Goal: Obtain resource: Download file/media

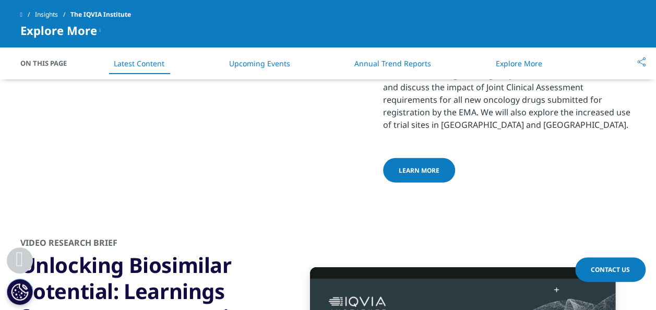
scroll to position [1721, 0]
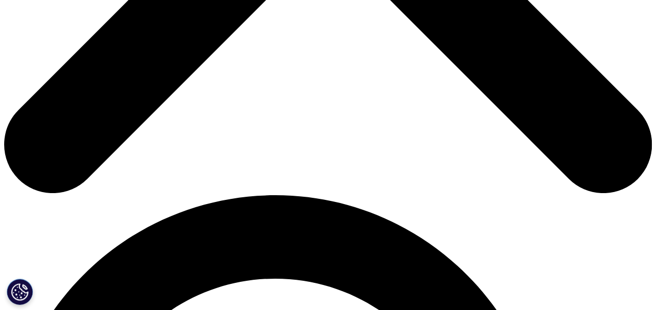
scroll to position [522, 0]
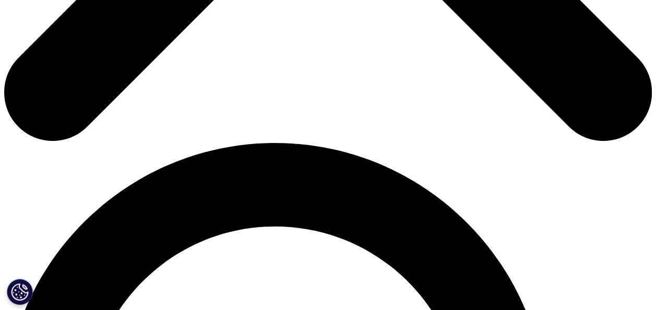
type input "CAIO CEZAR"
type input "PEREIRA MARCOLINO"
type input "caiocezarmarcolino@gmail.com"
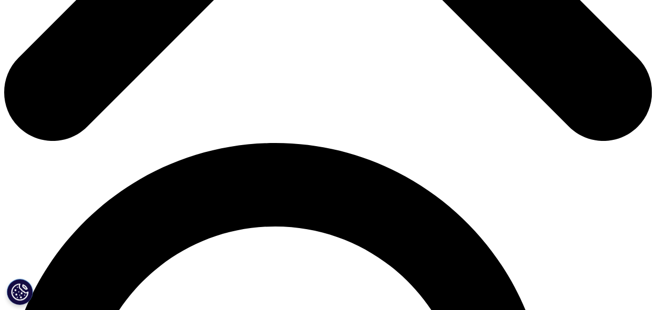
type input "Instituto Federal de Rondônia"
select select "[GEOGRAPHIC_DATA]"
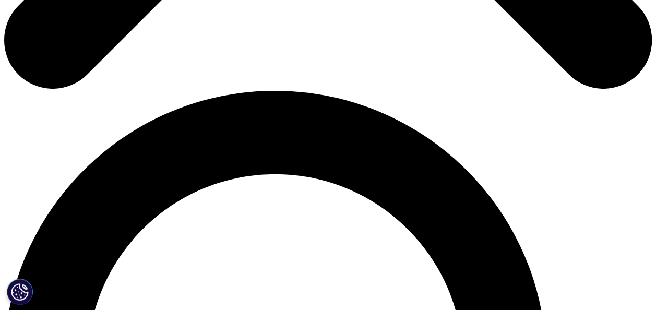
type input "Estagiario"
drag, startPoint x: 114, startPoint y: 54, endPoint x: 70, endPoint y: 59, distance: 44.6
type input "CAIO"
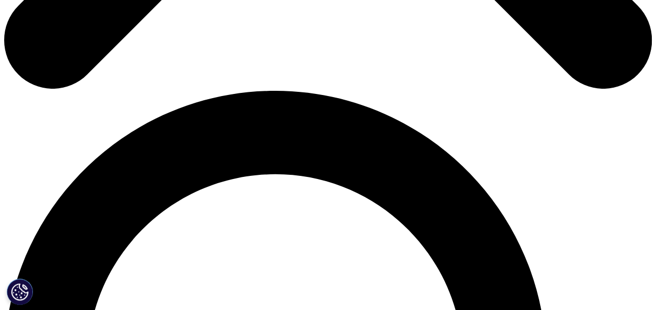
drag, startPoint x: 207, startPoint y: 55, endPoint x: 132, endPoint y: 59, distance: 74.2
drag, startPoint x: 171, startPoint y: 55, endPoint x: 119, endPoint y: 68, distance: 53.3
type input "MARCOLINO"
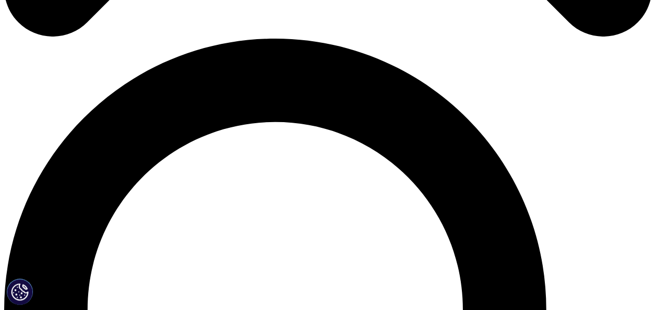
scroll to position [678, 0]
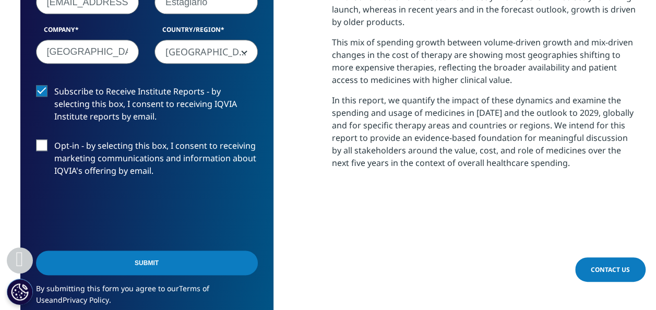
click at [44, 144] on label "Opt-in - by selecting this box, I consent to receiving marketing communications…" at bounding box center [147, 160] width 222 height 43
click at [54, 139] on input "Opt-in - by selecting this box, I consent to receiving marketing communications…" at bounding box center [54, 139] width 0 height 0
click at [145, 263] on input "Submit" at bounding box center [147, 262] width 222 height 25
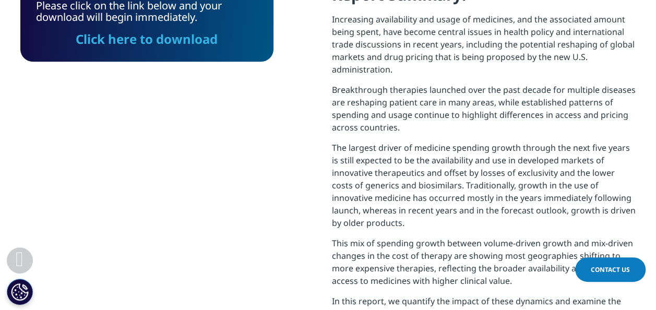
scroll to position [373, 0]
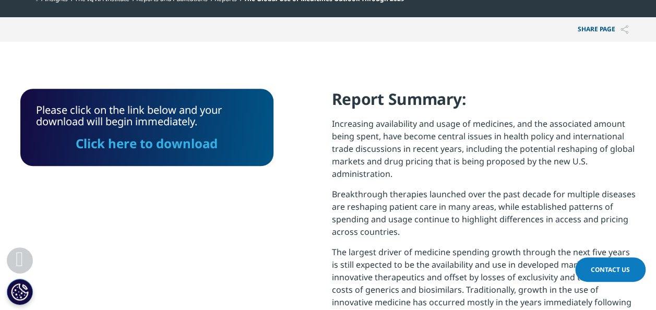
click at [166, 146] on link "Click here to download" at bounding box center [147, 143] width 142 height 17
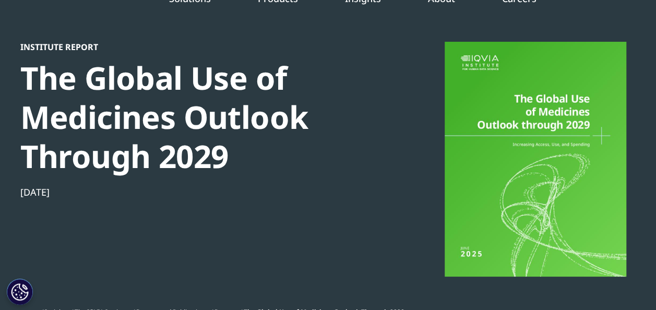
scroll to position [8, 0]
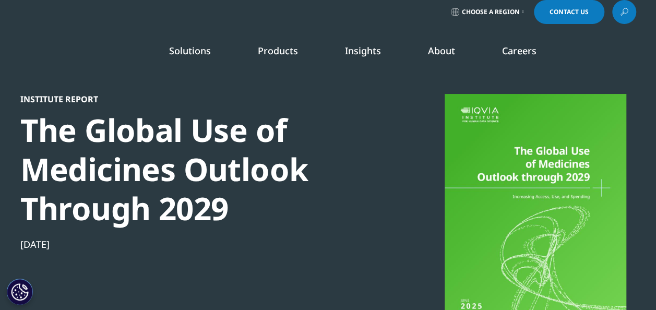
click at [326, 195] on link "READ MORE" at bounding box center [347, 190] width 93 height 9
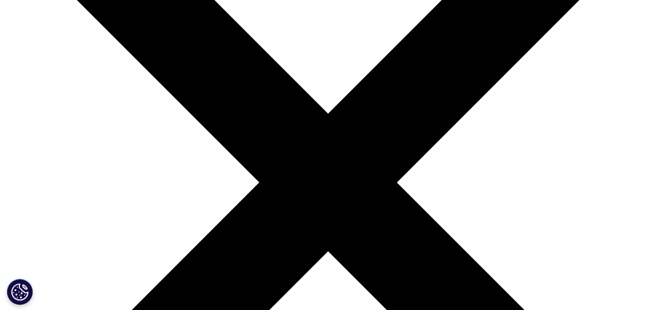
scroll to position [365, 0]
